Goal: Transaction & Acquisition: Purchase product/service

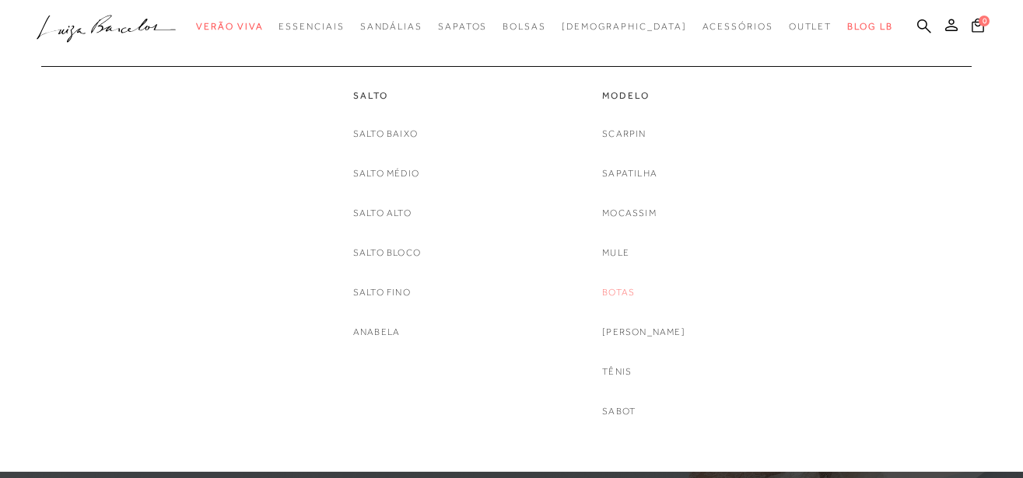
click at [622, 291] on link "Botas" at bounding box center [618, 293] width 33 height 16
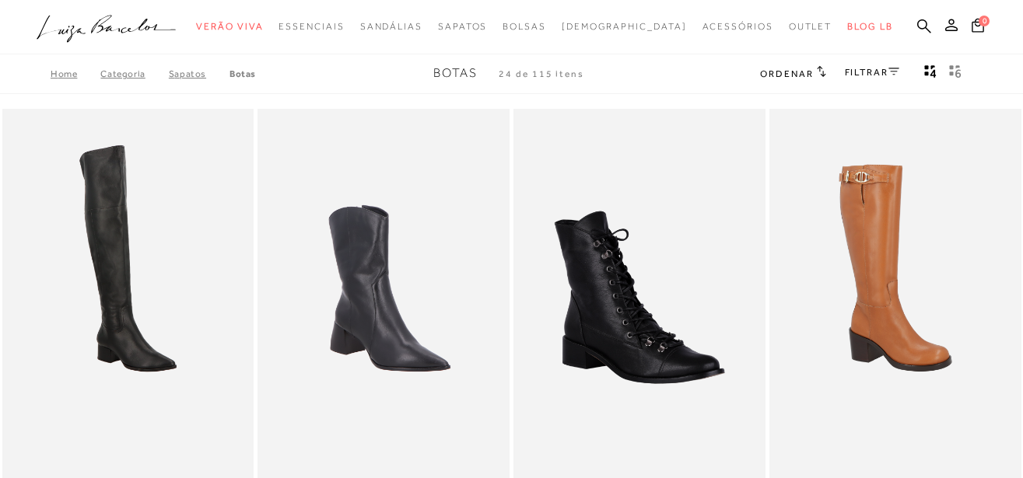
click at [807, 75] on span "Ordenar" at bounding box center [786, 73] width 53 height 11
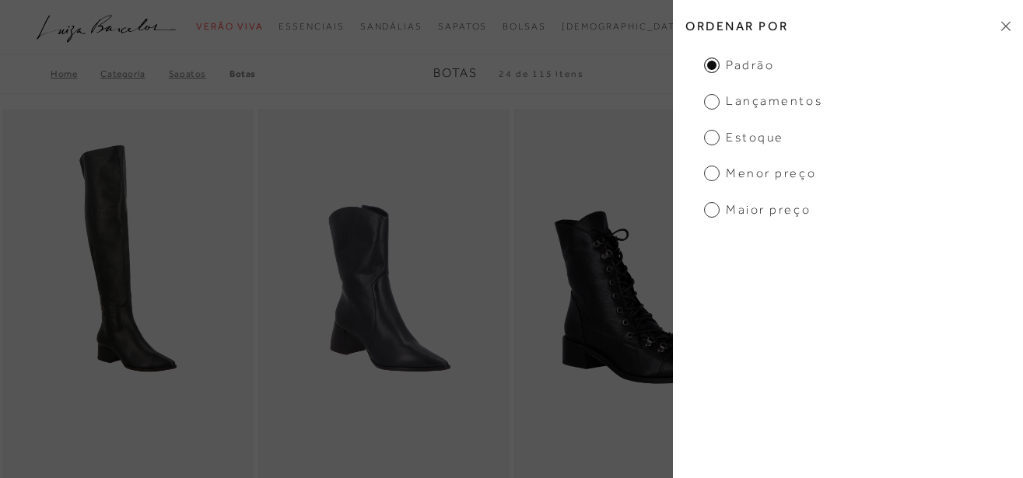
click at [706, 184] on ul "Padrão Lançamentos [GEOGRAPHIC_DATA] Menor preço Maior preço" at bounding box center [848, 138] width 350 height 162
click at [717, 169] on span "Menor preço" at bounding box center [760, 173] width 112 height 17
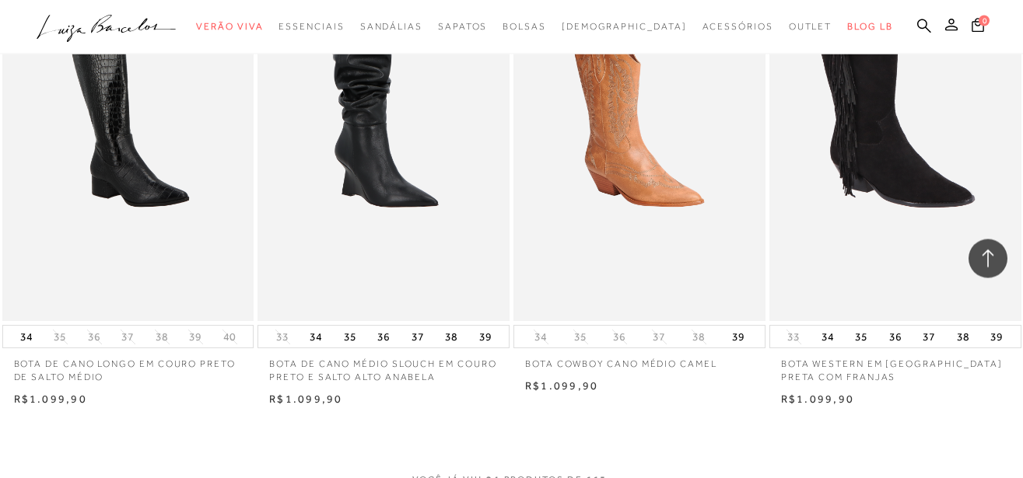
scroll to position [2513, 0]
